Goal: Use online tool/utility: Use online tool/utility

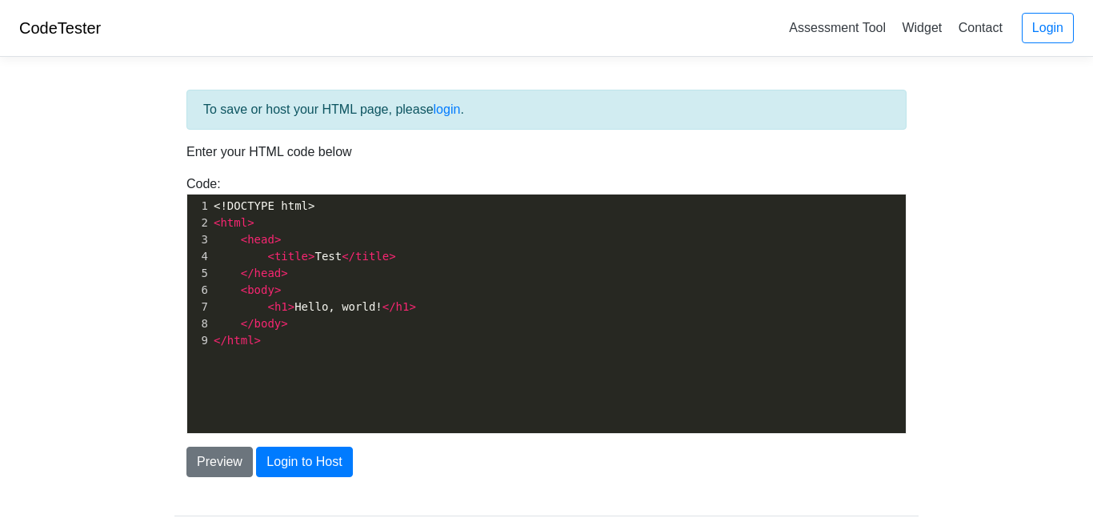
click at [331, 270] on pre "</ head >" at bounding box center [557, 273] width 695 height 17
type textarea "<!DOCTYPE html> <html> <head> <title>Test</title> </head> <body> <h1>Hello, wor…"
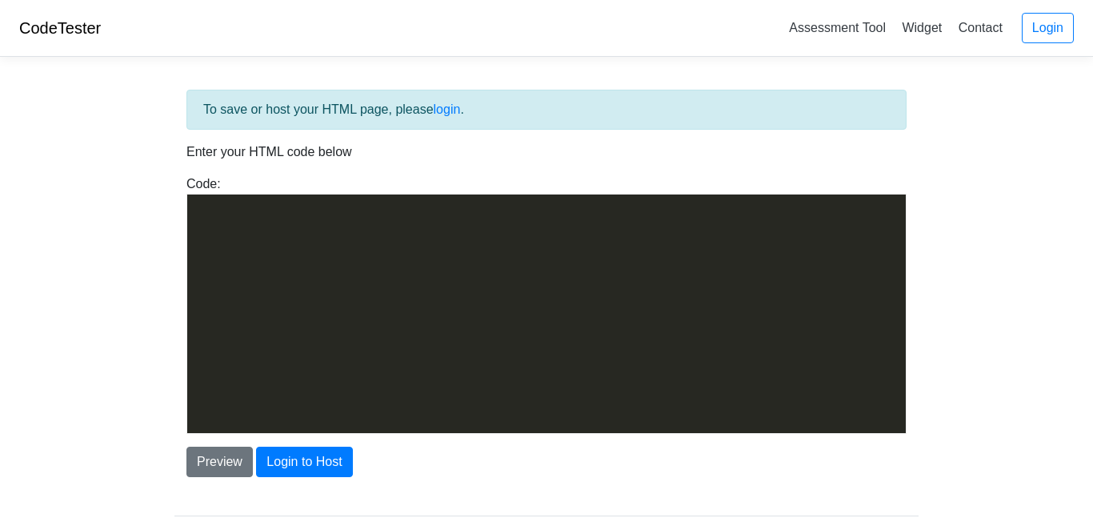
scroll to position [10082, 0]
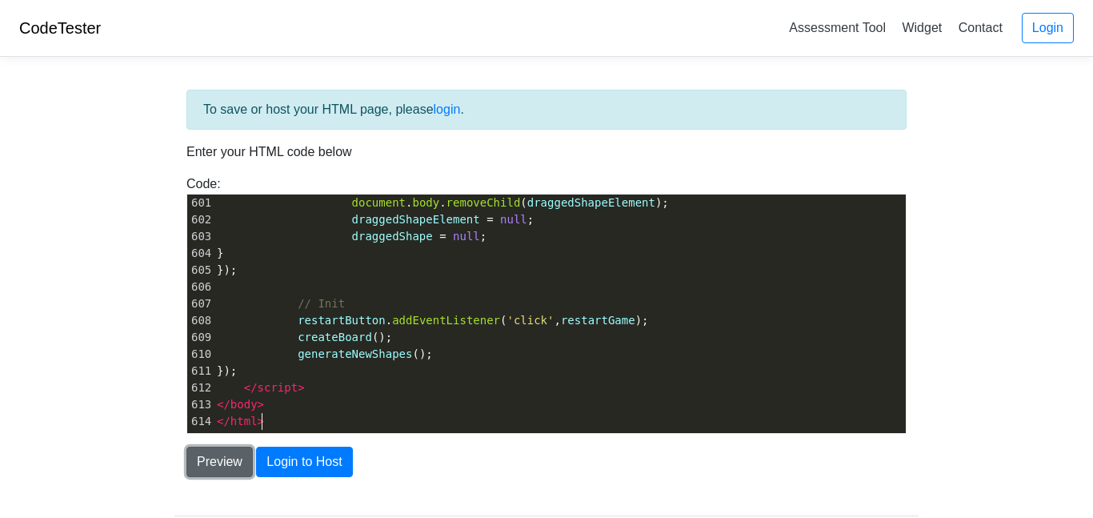
click at [231, 457] on button "Preview" at bounding box center [219, 461] width 66 height 30
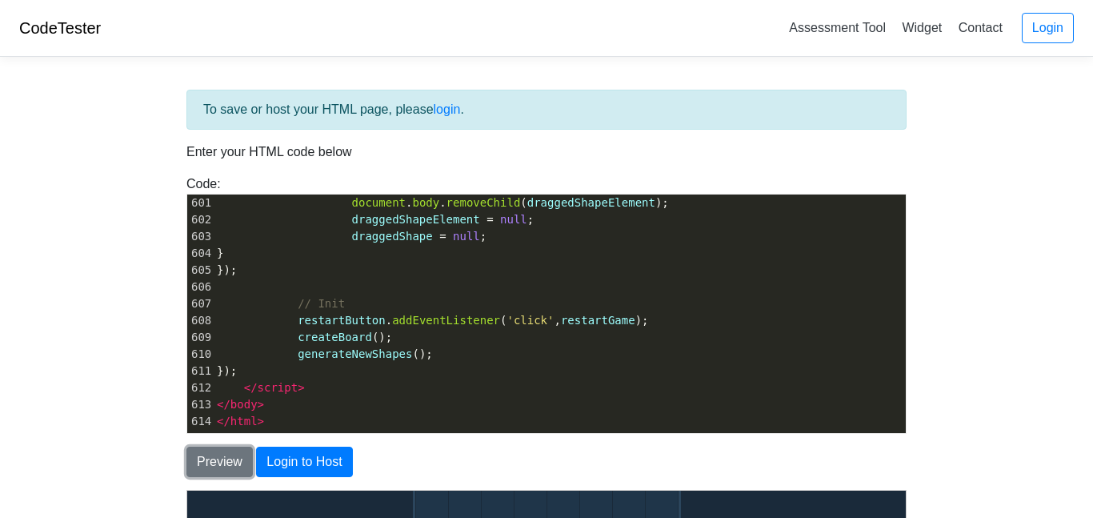
scroll to position [0, 0]
click at [154, 425] on body "CodeTester Assessment Tool Widget Contact Login To save or host your HTML page,…" at bounding box center [546, 457] width 1093 height 914
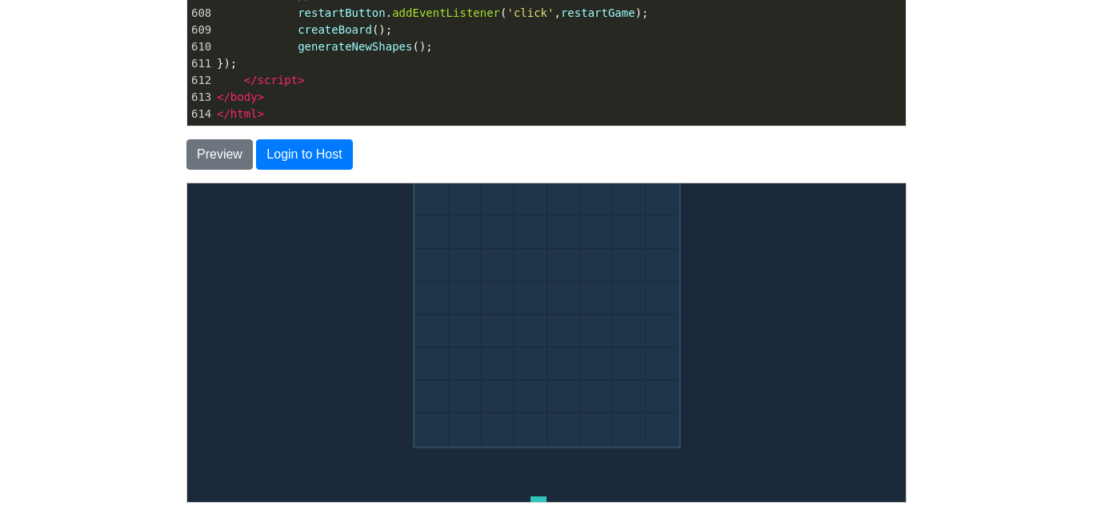
scroll to position [320, 0]
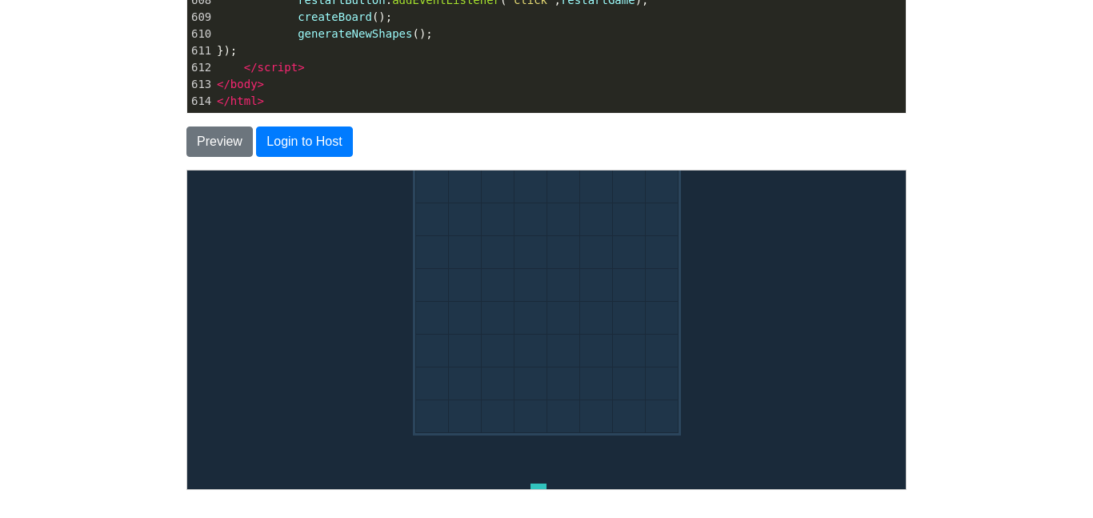
click at [662, 360] on div at bounding box center [661, 350] width 32 height 32
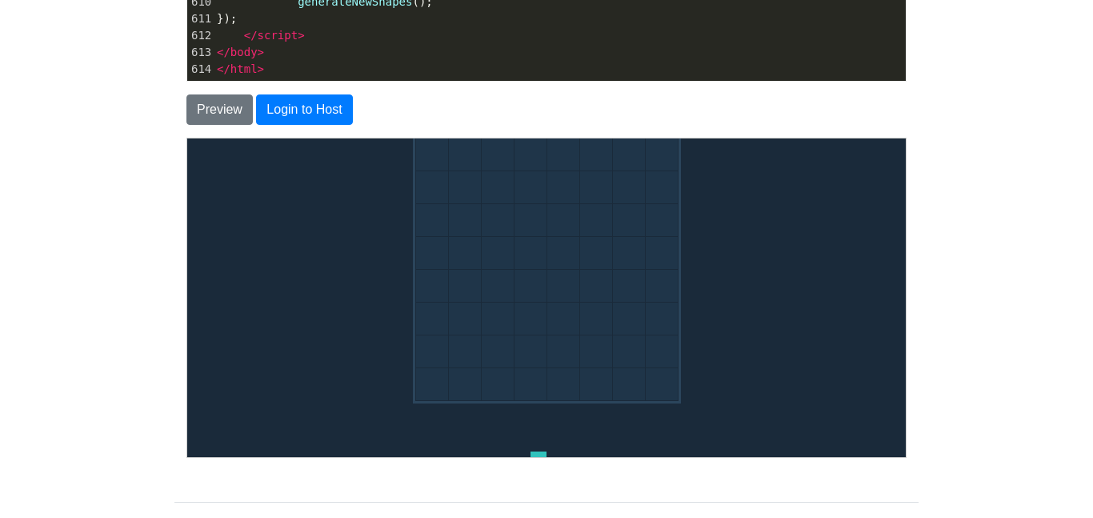
click at [790, 391] on body "Block Blast Score: 0 Game Over Play Again" at bounding box center [545, 297] width 718 height 318
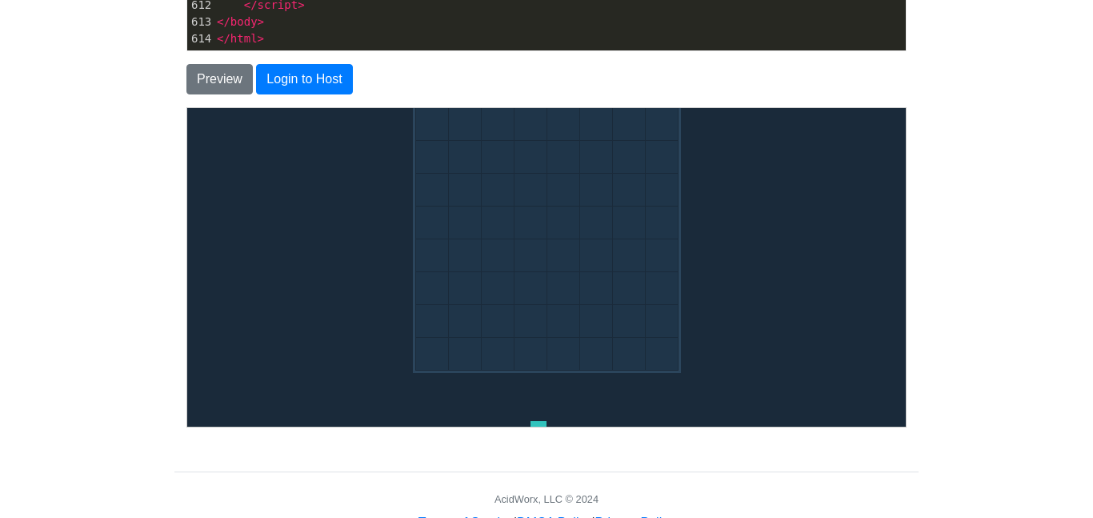
scroll to position [384, 0]
